Goal: Transaction & Acquisition: Purchase product/service

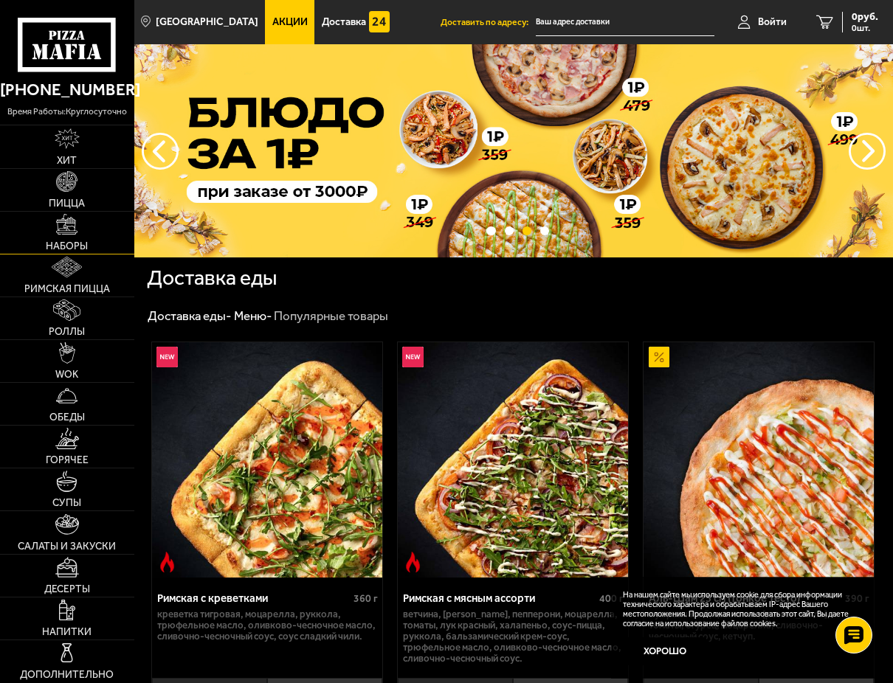
click at [64, 227] on img at bounding box center [66, 224] width 21 height 21
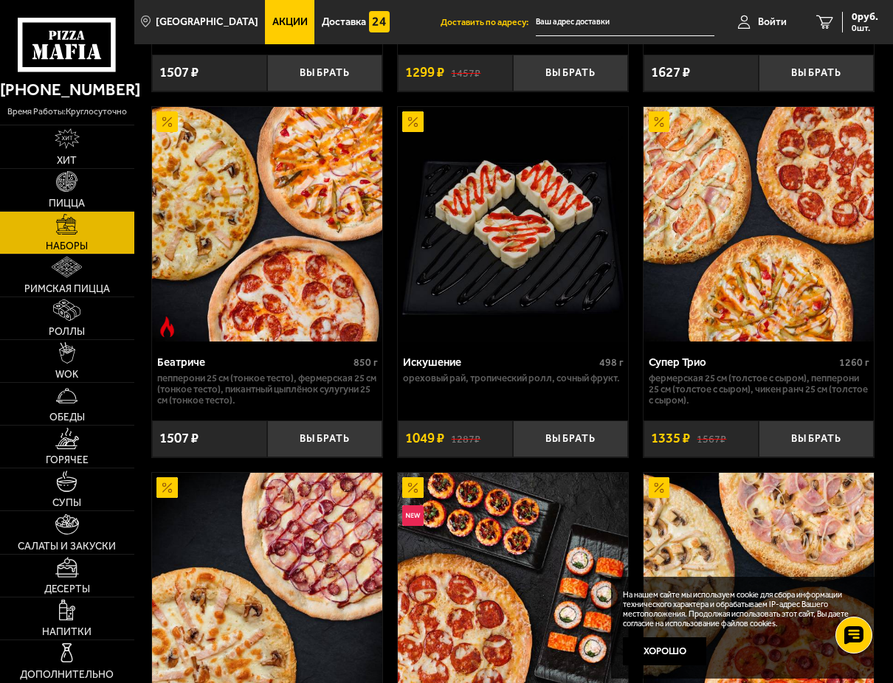
scroll to position [1107, 0]
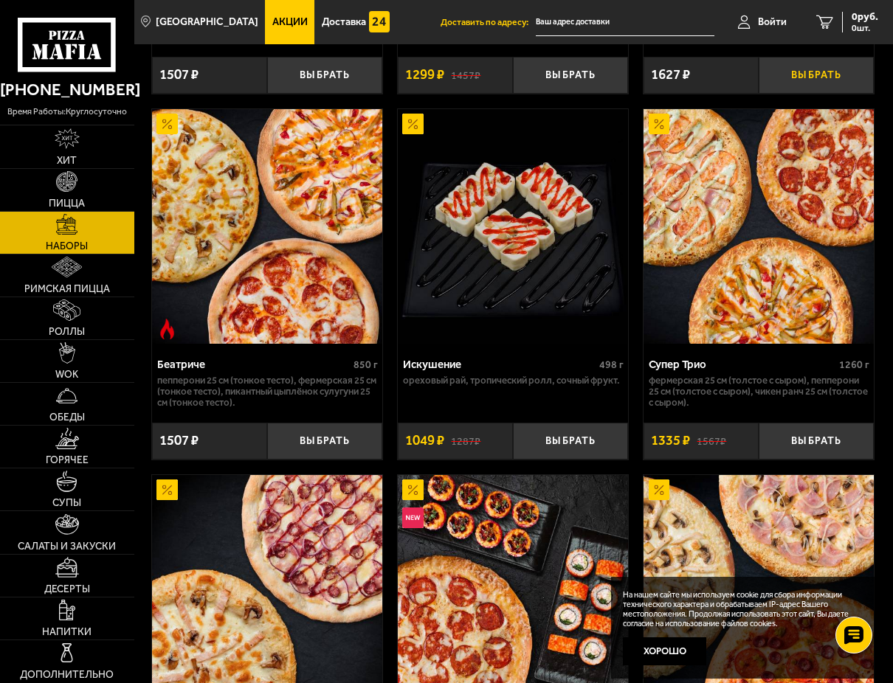
click at [815, 76] on button "Выбрать" at bounding box center [816, 75] width 115 height 37
click at [804, 21] on icon "1" at bounding box center [806, 22] width 17 height 14
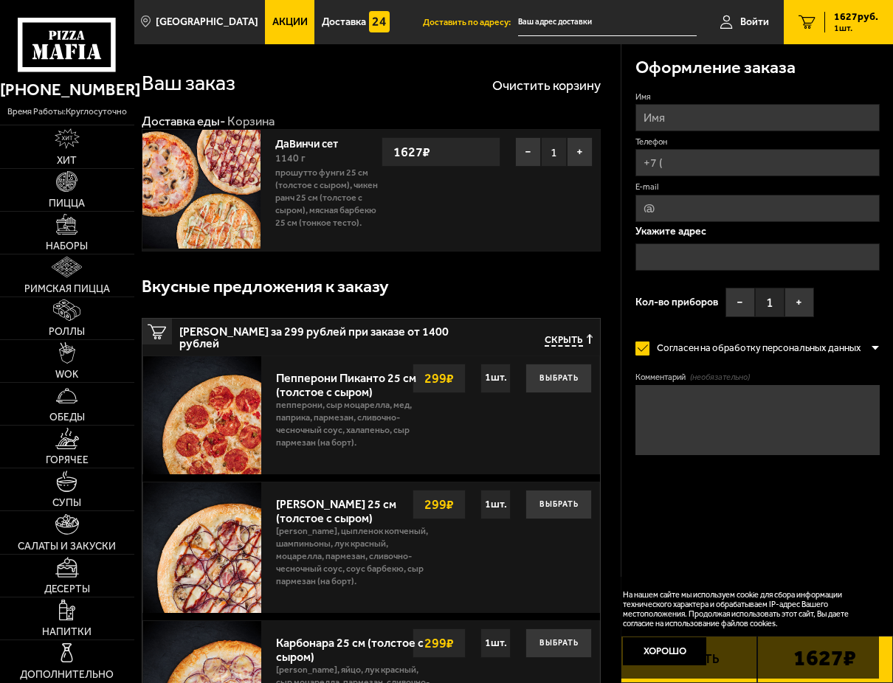
click at [691, 114] on input "Имя" at bounding box center [757, 117] width 244 height 27
type input "[PERSON_NAME]"
type input "[PHONE_NUMBER]"
type input "[EMAIL_ADDRESS][DOMAIN_NAME]"
type textarea "Оплата картой При доставке позвонить, встречу"
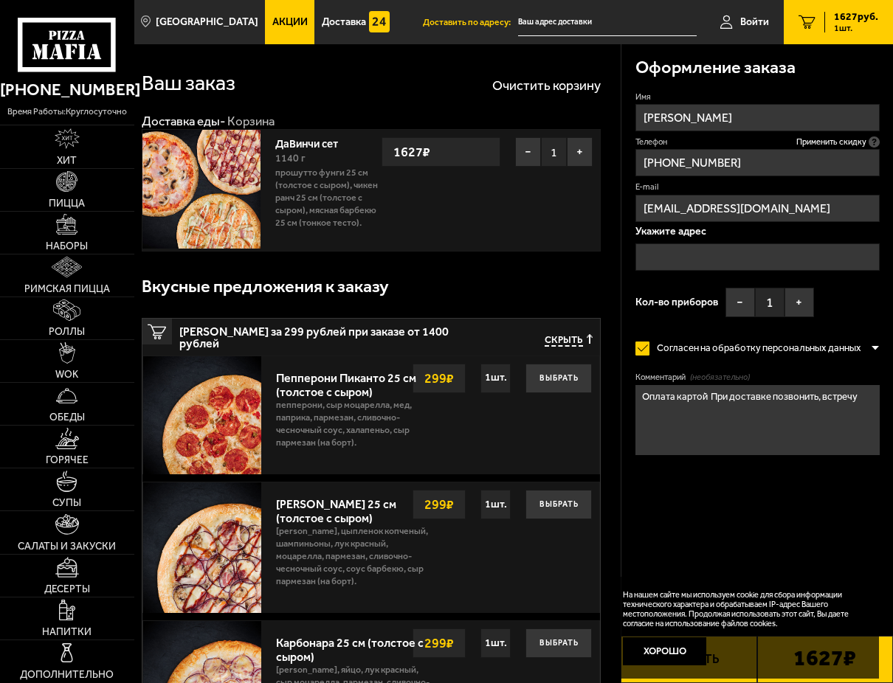
type input "[PERSON_NAME]"
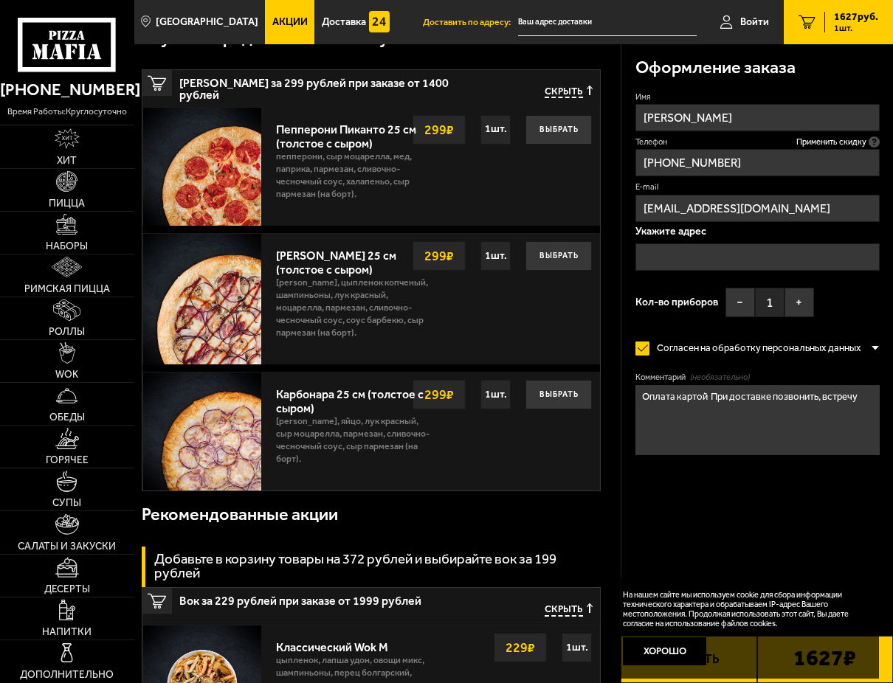
scroll to position [295, 0]
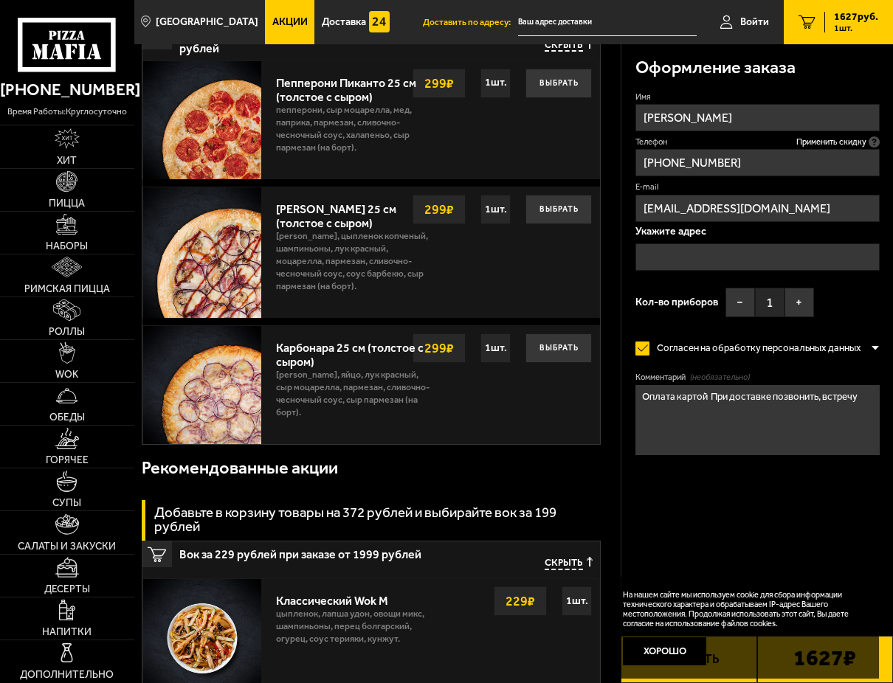
click at [832, 521] on form "Имя [PERSON_NAME] Телефон Применить скидку Вы будете зарегистрированы автоматич…" at bounding box center [757, 309] width 244 height 436
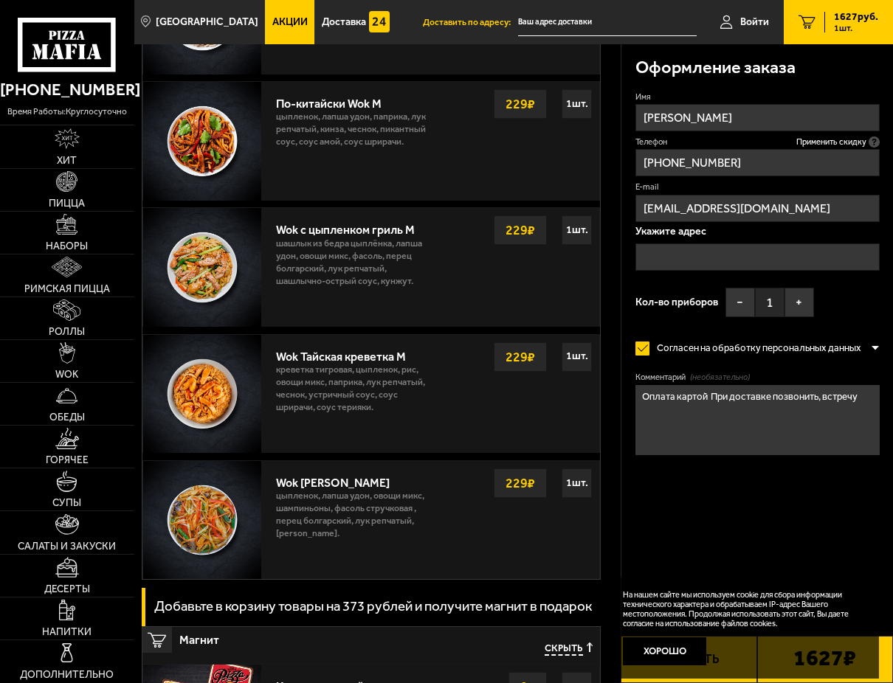
scroll to position [1107, 0]
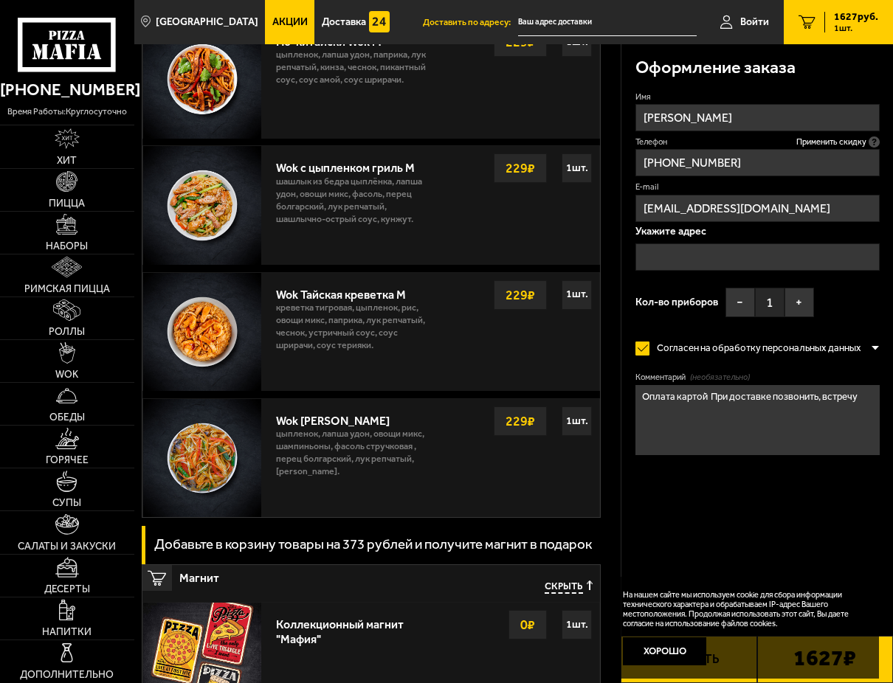
click at [676, 645] on button "Хорошо" at bounding box center [664, 651] width 83 height 28
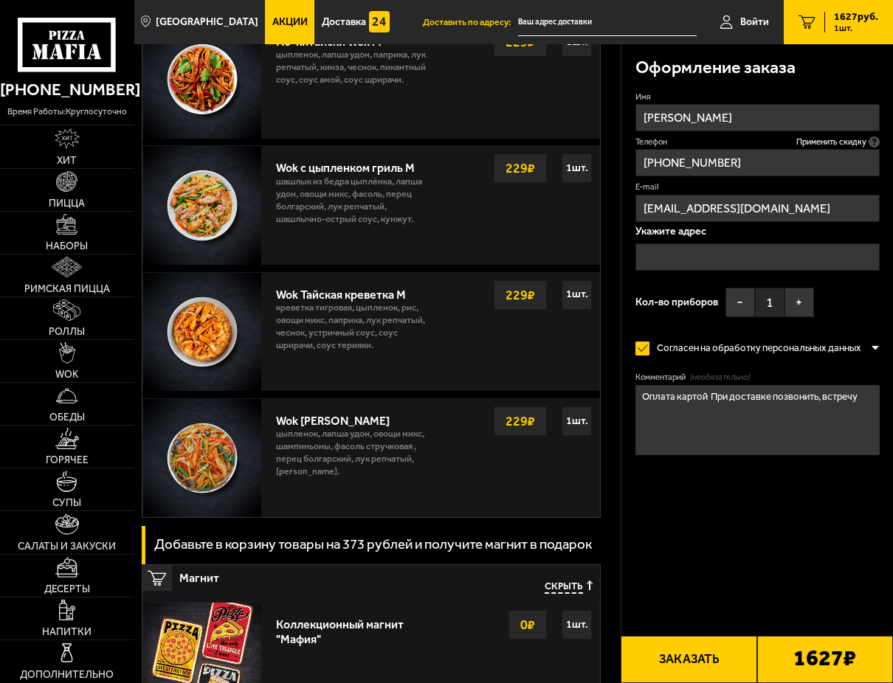
click at [683, 654] on button "Заказать" at bounding box center [689, 659] width 136 height 47
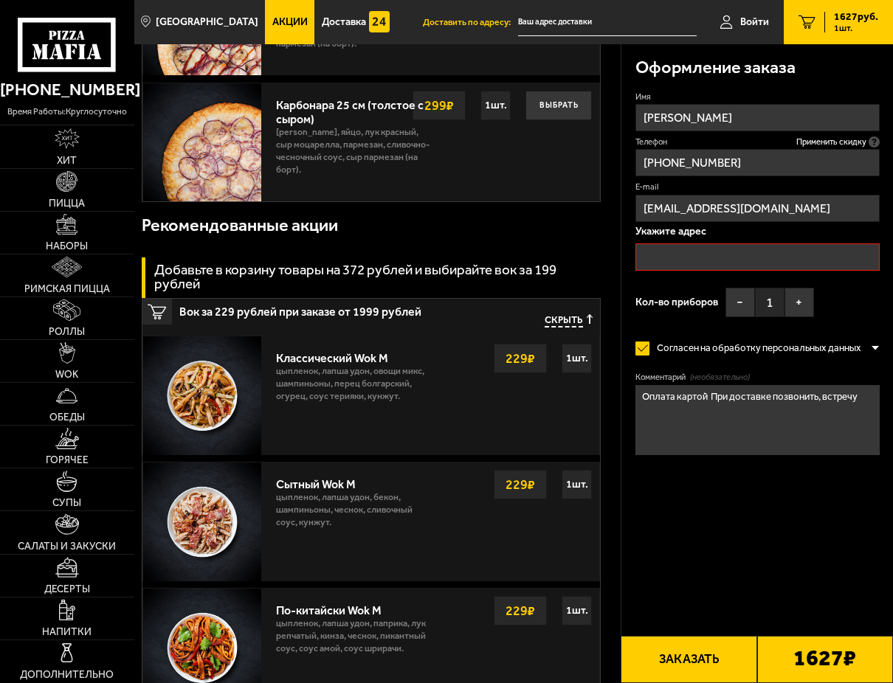
scroll to position [125, 0]
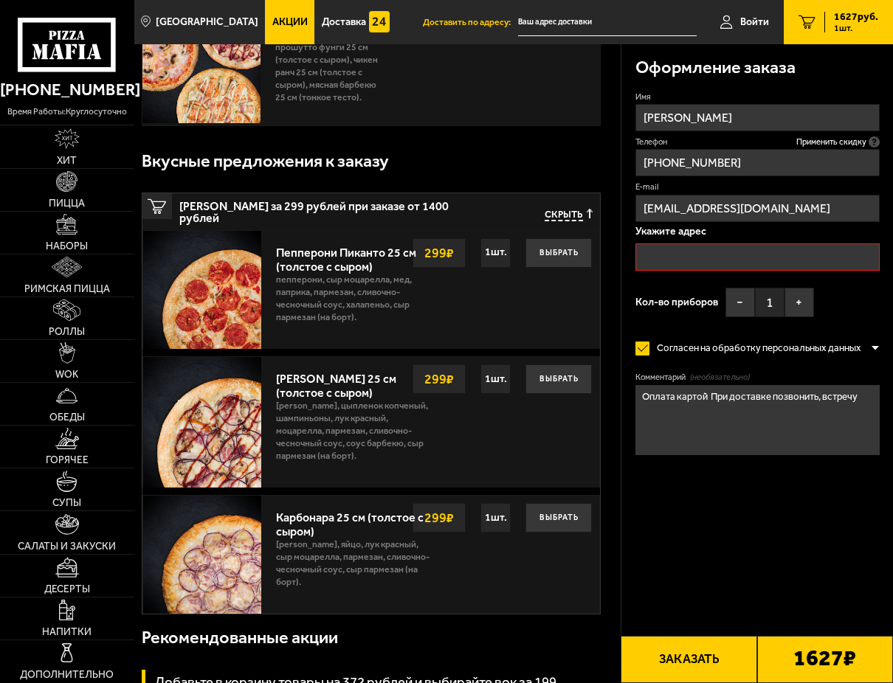
click at [666, 253] on input "text" at bounding box center [757, 256] width 244 height 27
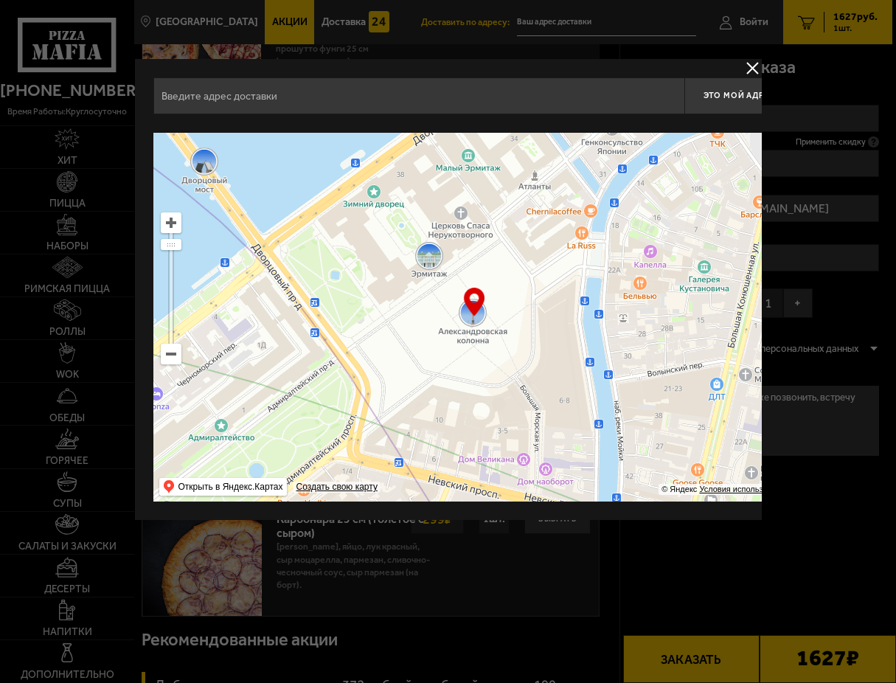
click at [277, 104] on input "text" at bounding box center [418, 95] width 531 height 37
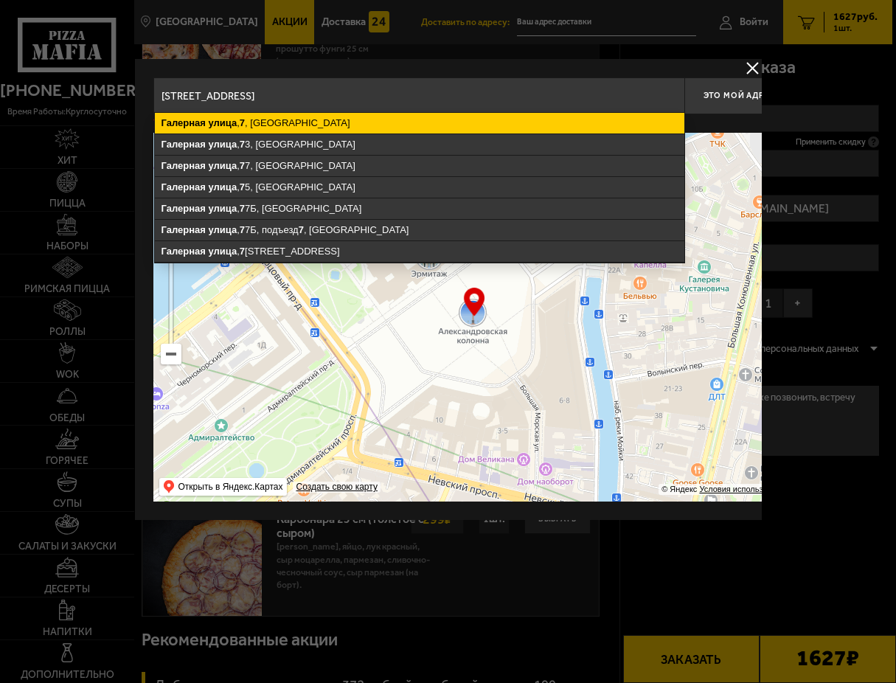
click at [272, 117] on ymaps "[STREET_ADDRESS]" at bounding box center [419, 123] width 530 height 21
type input "[STREET_ADDRESS]"
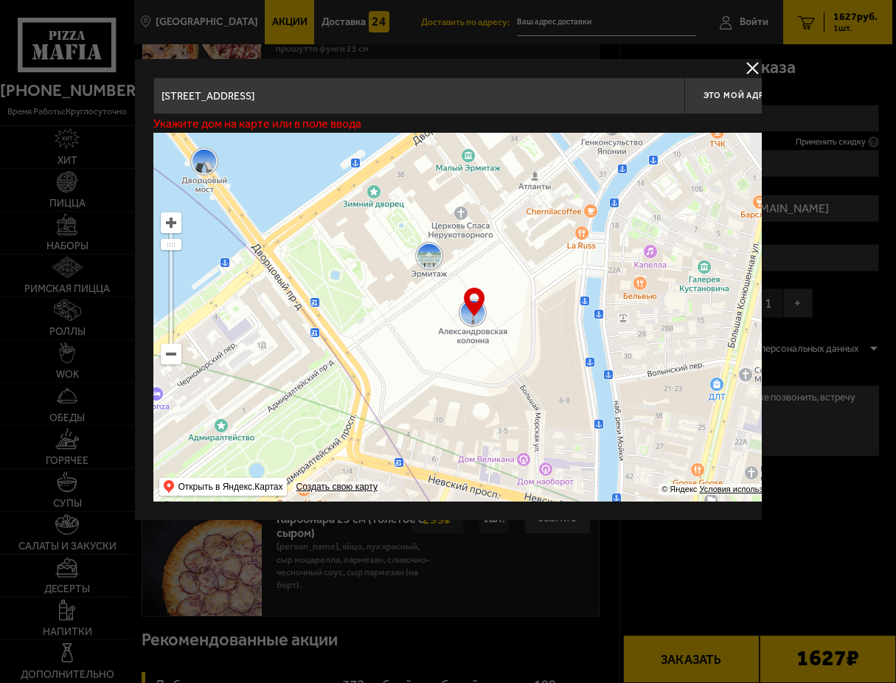
type input "[STREET_ADDRESS]"
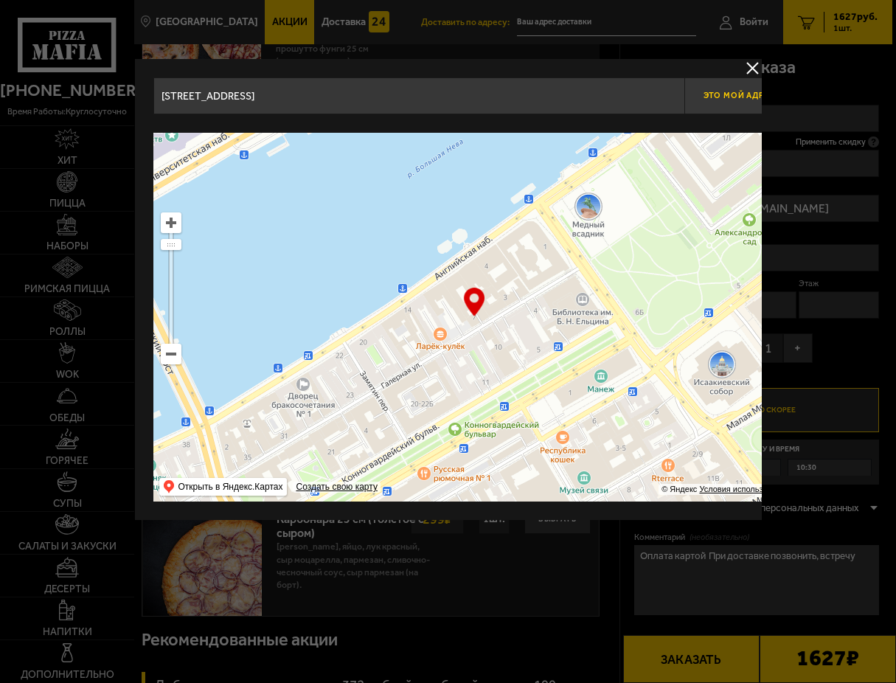
click at [721, 94] on span "Это мой адрес" at bounding box center [739, 96] width 71 height 10
type input "[STREET_ADDRESS]"
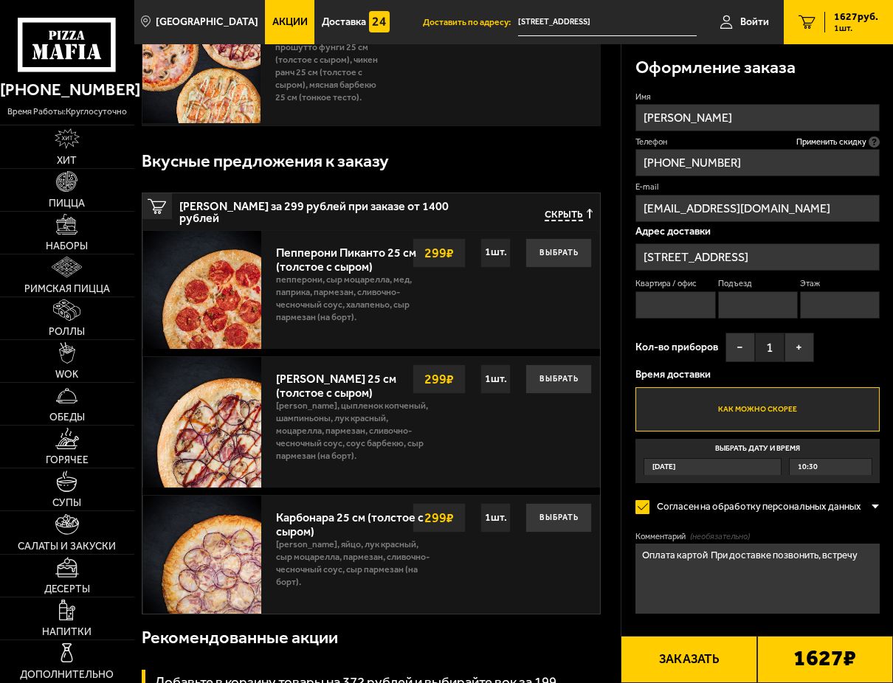
click at [804, 471] on span "10:30" at bounding box center [808, 467] width 20 height 16
click at [0, 0] on input "Выбрать дату и время [DATE] 10:30" at bounding box center [0, 0] width 0 height 0
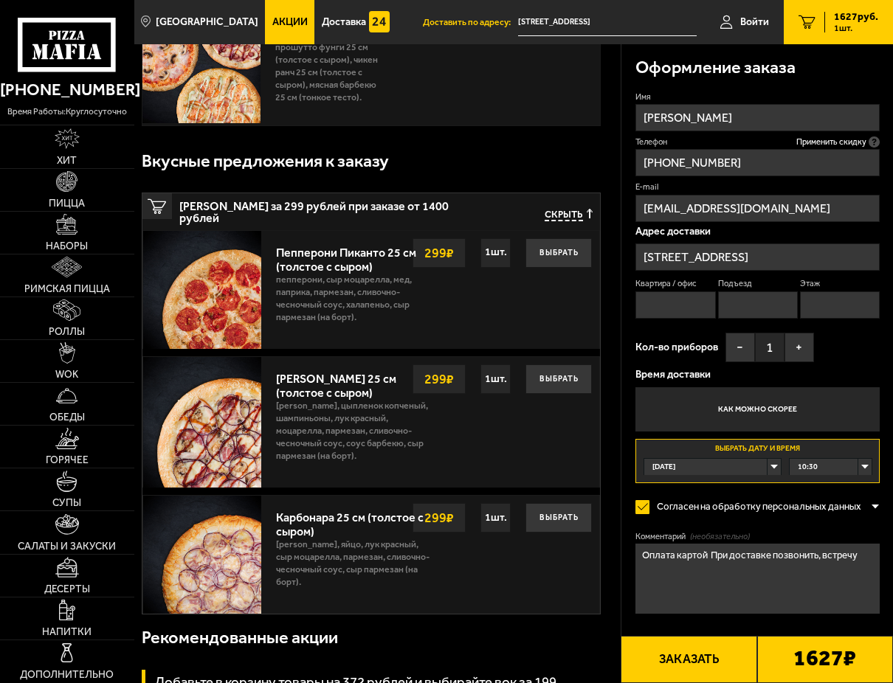
click at [801, 469] on span "10:30" at bounding box center [808, 467] width 20 height 16
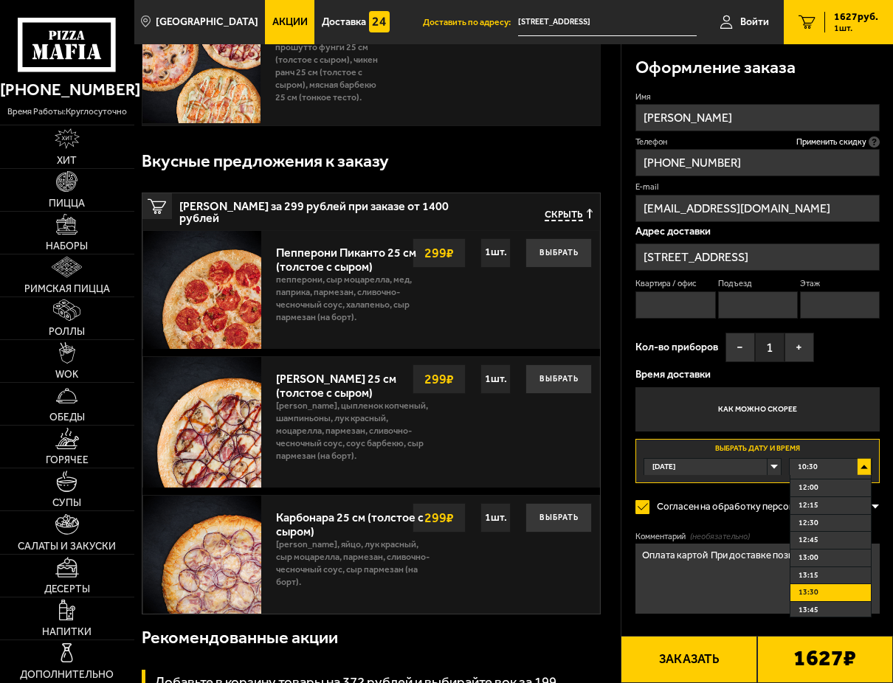
scroll to position [74, 0]
click at [821, 561] on li "12:45" at bounding box center [830, 567] width 80 height 18
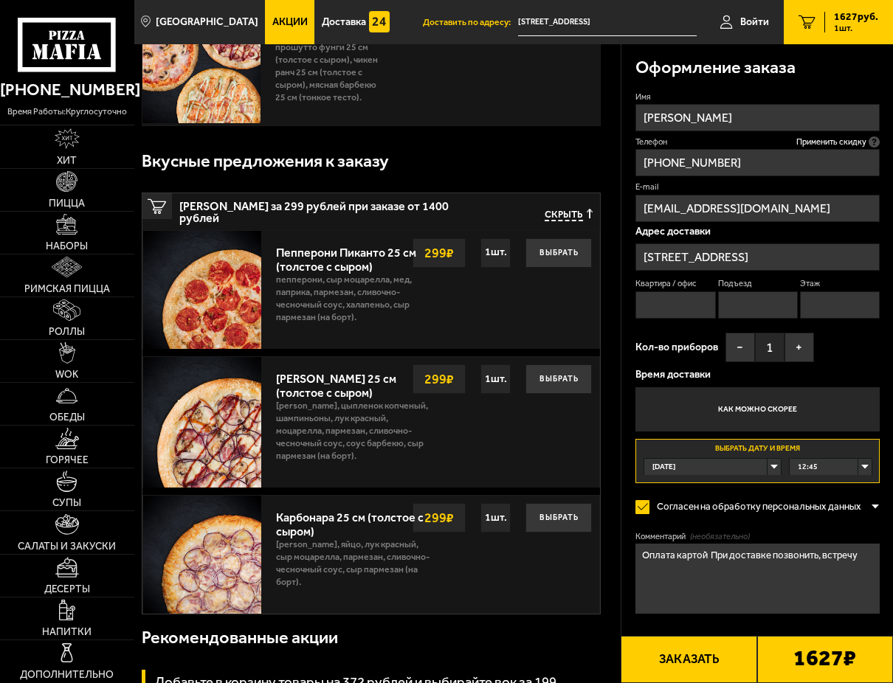
click at [694, 646] on button "Заказать" at bounding box center [689, 659] width 136 height 47
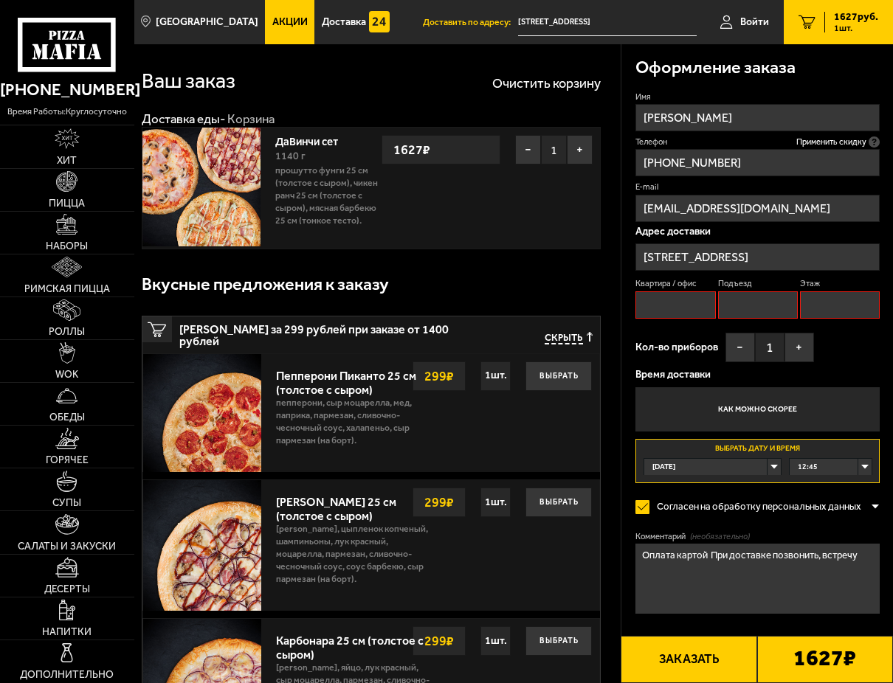
scroll to position [0, 0]
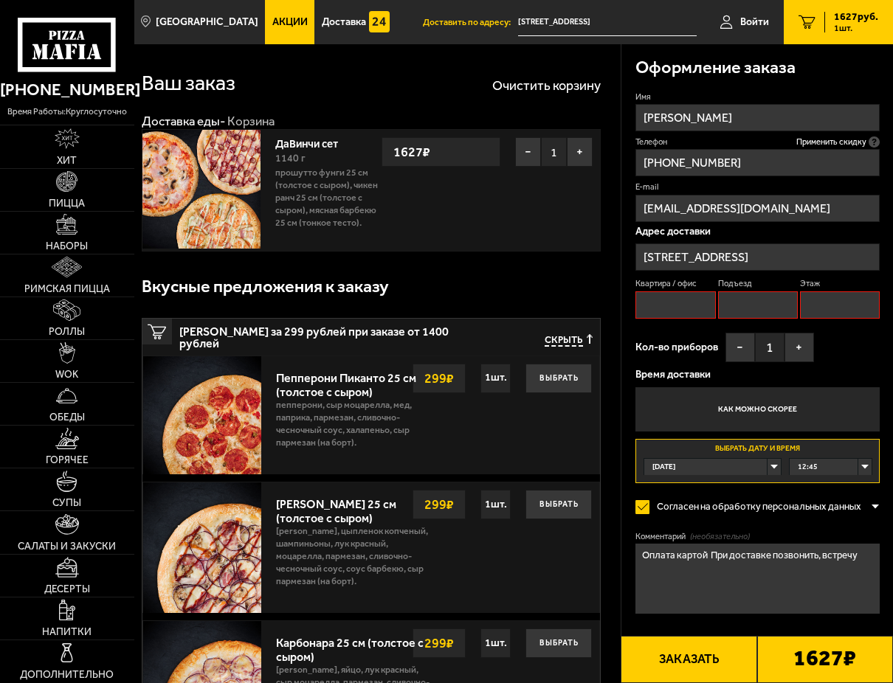
click at [689, 307] on input "Квартира / офис" at bounding box center [675, 304] width 80 height 27
type input "1"
click at [710, 653] on button "Заказать" at bounding box center [689, 659] width 136 height 47
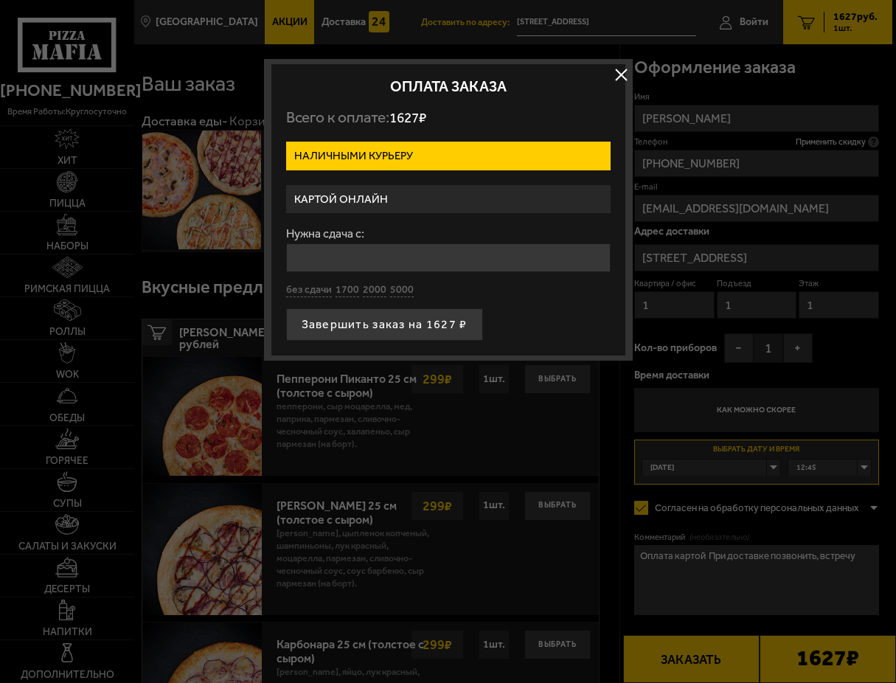
click at [351, 195] on label "Картой онлайн" at bounding box center [448, 199] width 325 height 29
click at [0, 0] on input "Картой онлайн" at bounding box center [0, 0] width 0 height 0
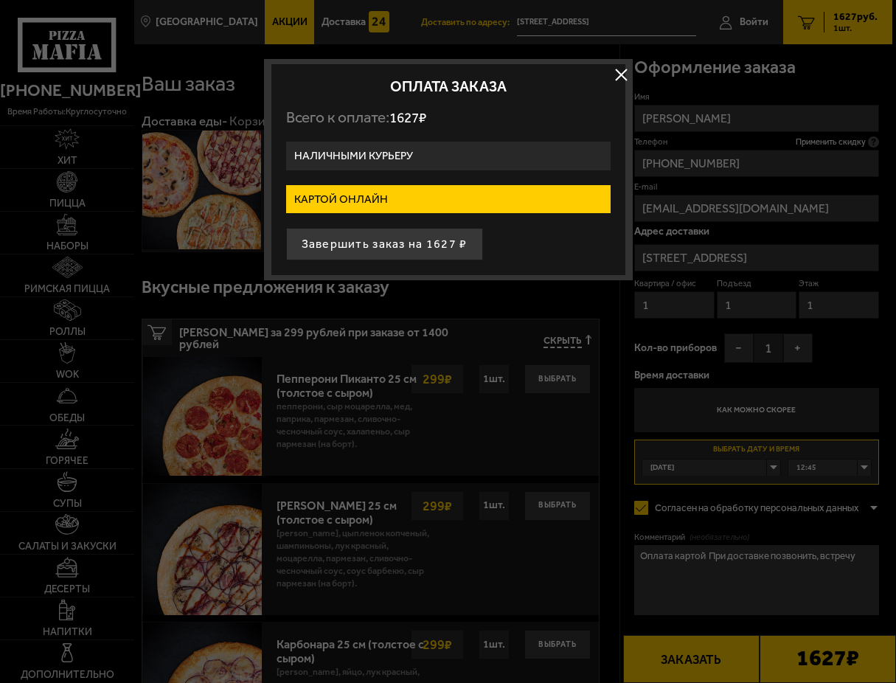
click at [623, 72] on button "button" at bounding box center [622, 74] width 22 height 22
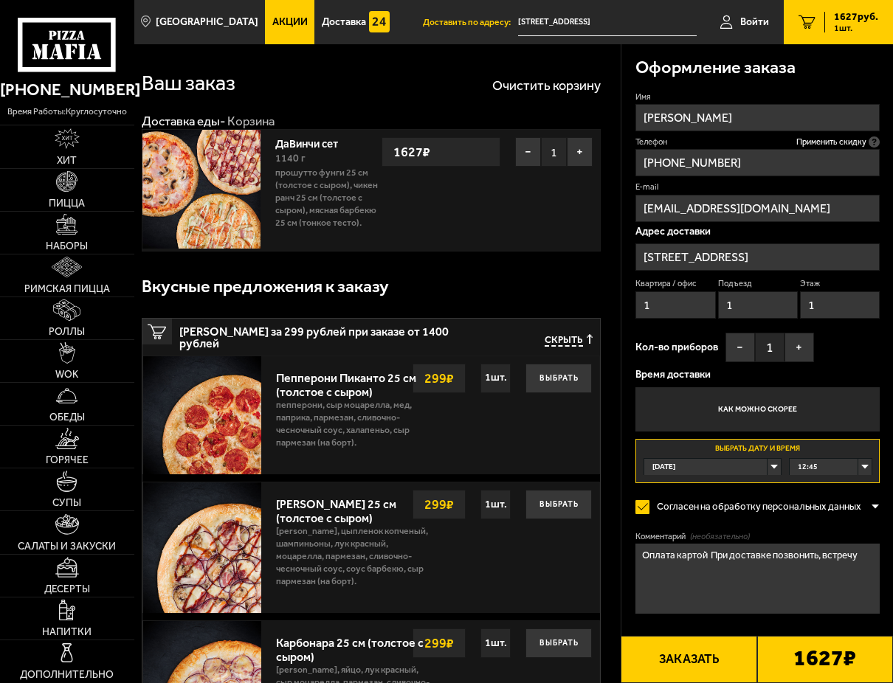
click at [698, 646] on button "Заказать" at bounding box center [689, 659] width 136 height 47
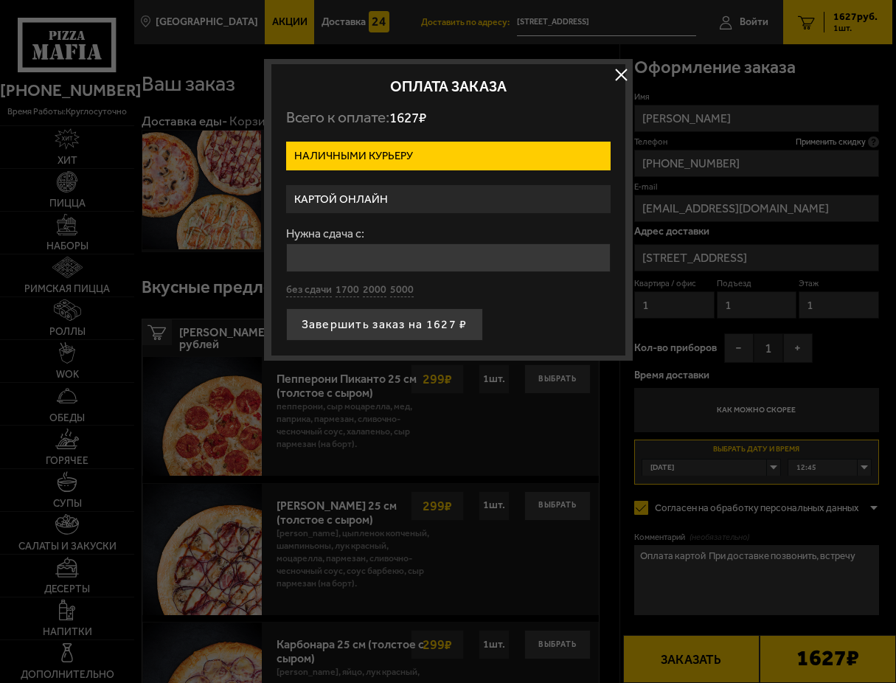
click at [373, 153] on label "Наличными курьеру" at bounding box center [448, 156] width 325 height 29
click at [0, 0] on input "Наличными курьеру" at bounding box center [0, 0] width 0 height 0
click at [373, 153] on label "Наличными курьеру" at bounding box center [448, 156] width 325 height 29
click at [0, 0] on input "Наличными курьеру" at bounding box center [0, 0] width 0 height 0
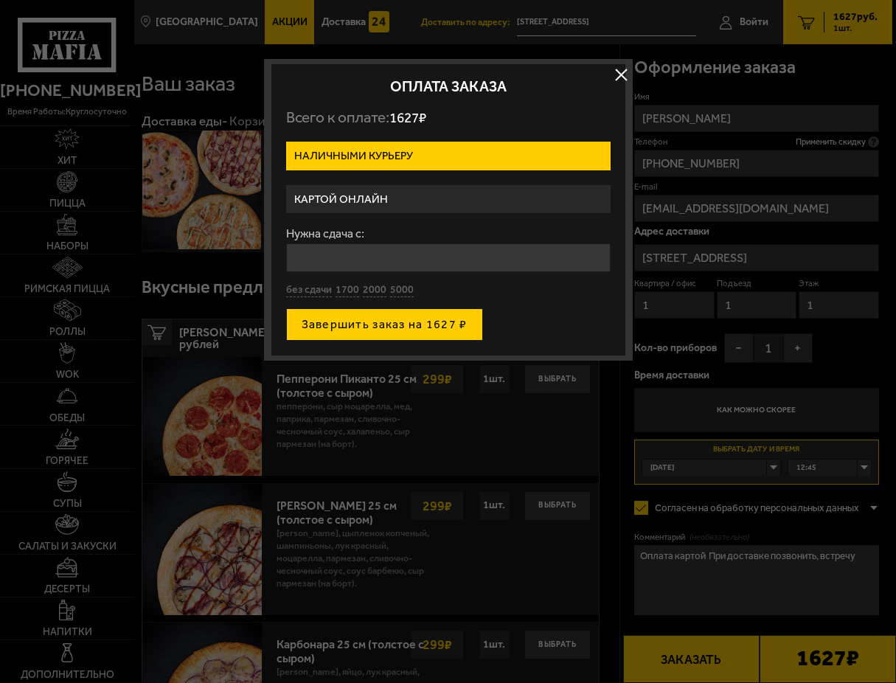
click at [369, 319] on button "Завершить заказ на 1627 ₽" at bounding box center [384, 324] width 197 height 32
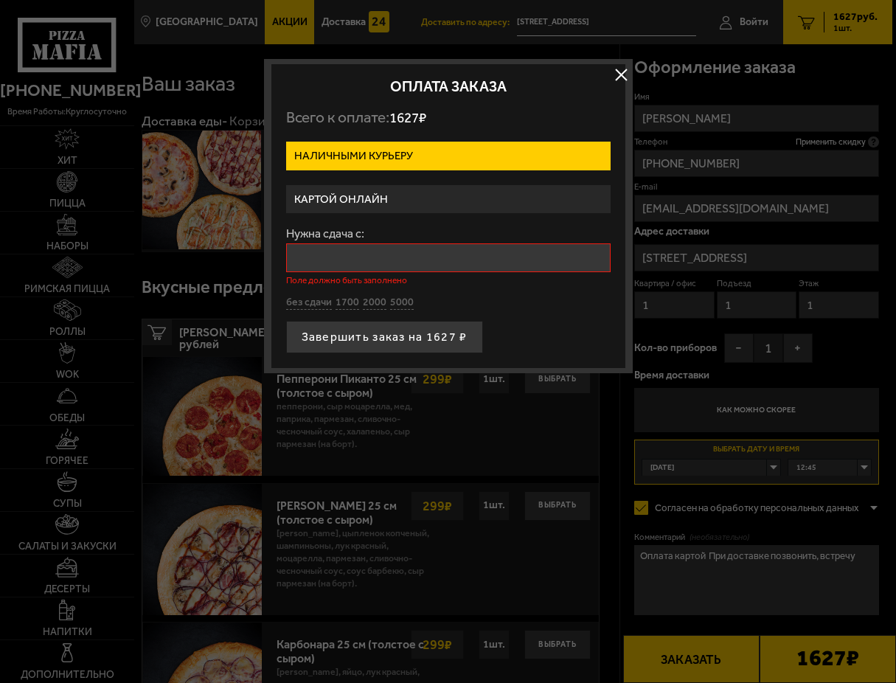
click at [350, 260] on input "Нужна сдача с:" at bounding box center [448, 257] width 325 height 29
click at [311, 256] on input "Нужна сдача с:" at bounding box center [448, 257] width 325 height 29
click at [485, 255] on input "Нужна сдача с:" at bounding box center [448, 257] width 325 height 29
click at [302, 303] on button "без сдачи" at bounding box center [309, 303] width 46 height 14
type input "0"
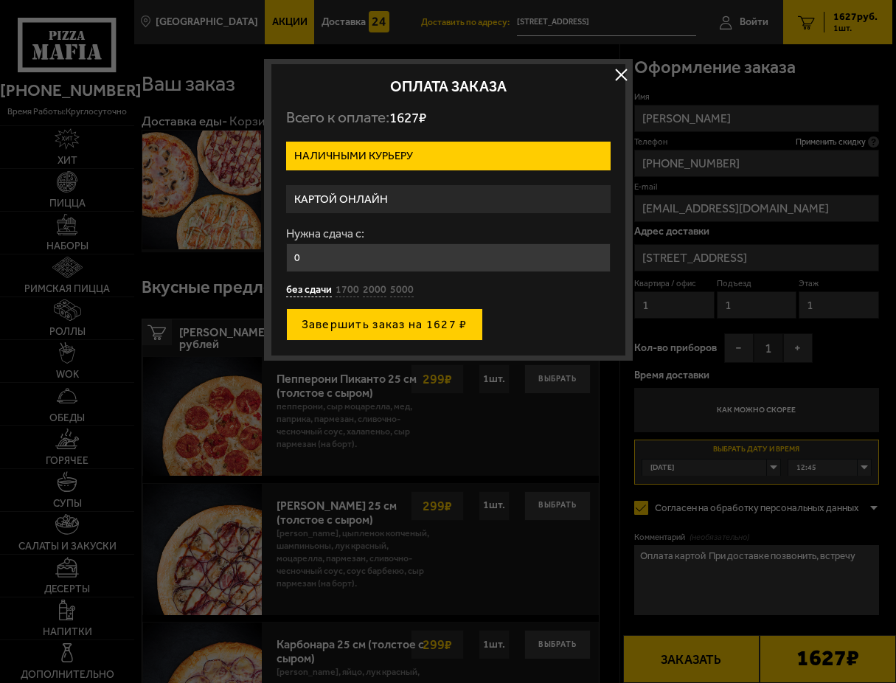
click at [339, 322] on button "Завершить заказ на 1627 ₽" at bounding box center [384, 324] width 197 height 32
